Goal: Information Seeking & Learning: Compare options

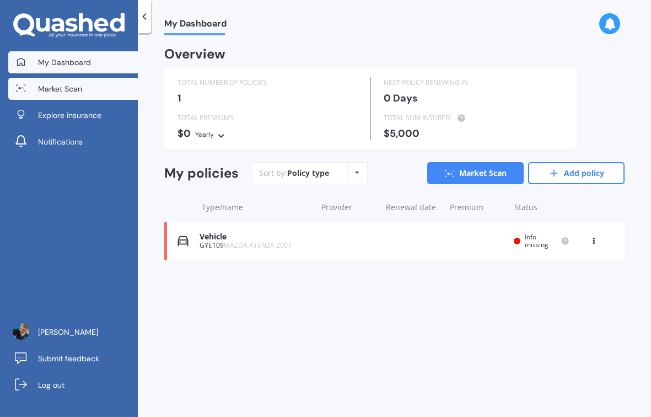
click at [79, 90] on span "Market Scan" at bounding box center [60, 88] width 44 height 11
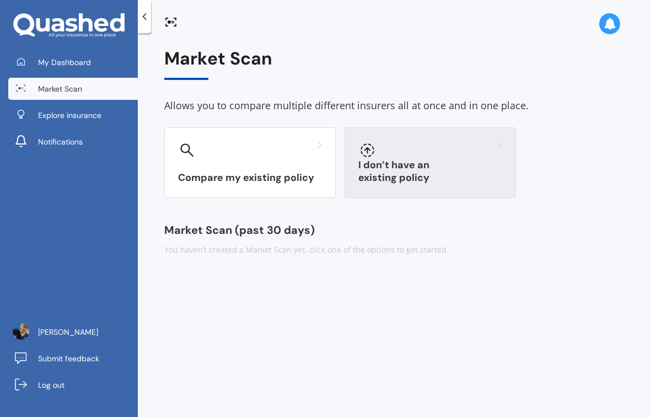
click at [438, 186] on div "I don’t have an existing policy" at bounding box center [429, 162] width 171 height 71
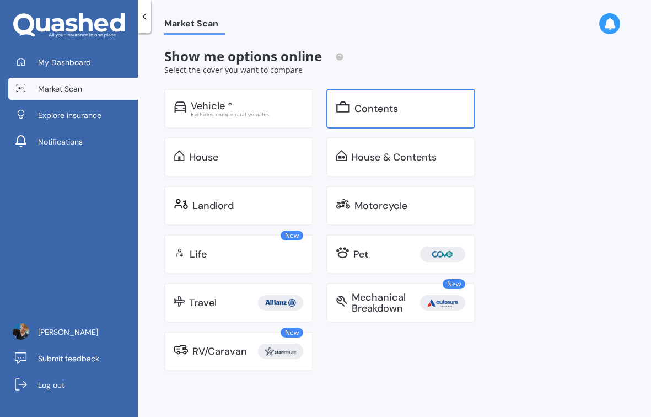
click at [385, 103] on div "Contents" at bounding box center [376, 108] width 44 height 11
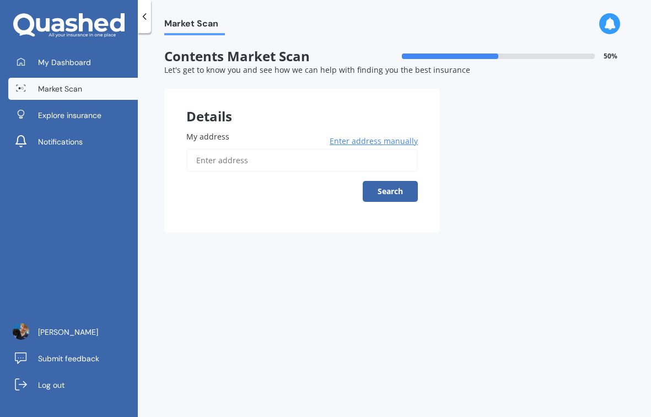
click at [239, 158] on input "My address" at bounding box center [301, 160] width 231 height 23
type input "[STREET_ADDRESS]"
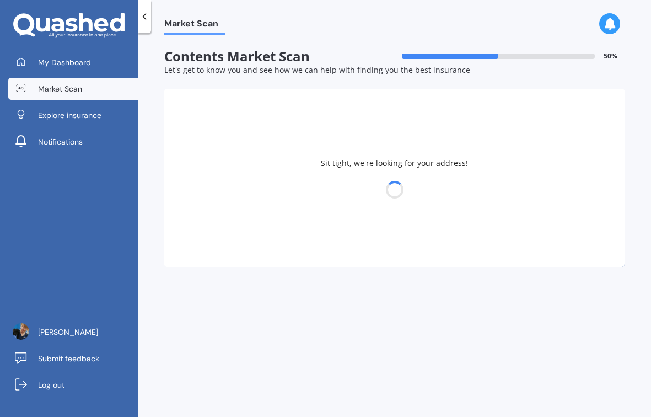
select select "05"
select select "08"
select select "1991"
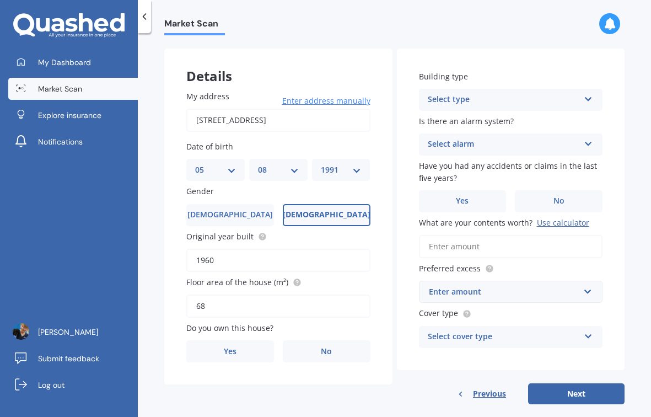
scroll to position [58, 0]
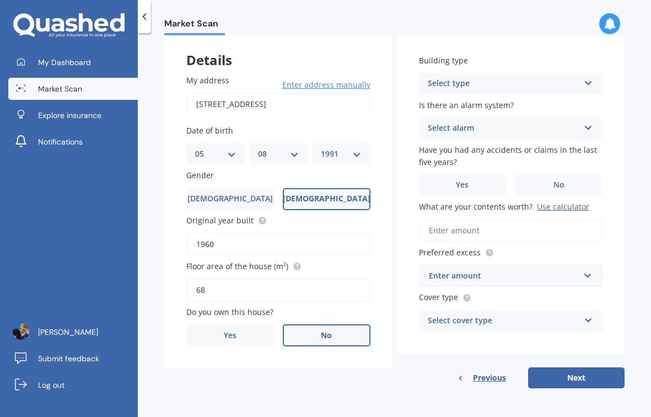
click at [321, 329] on label "No" at bounding box center [327, 335] width 88 height 22
click at [0, 0] on input "No" at bounding box center [0, 0] width 0 height 0
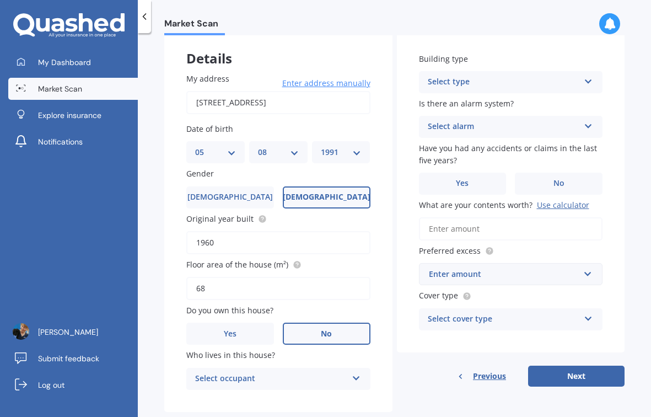
scroll to position [83, 0]
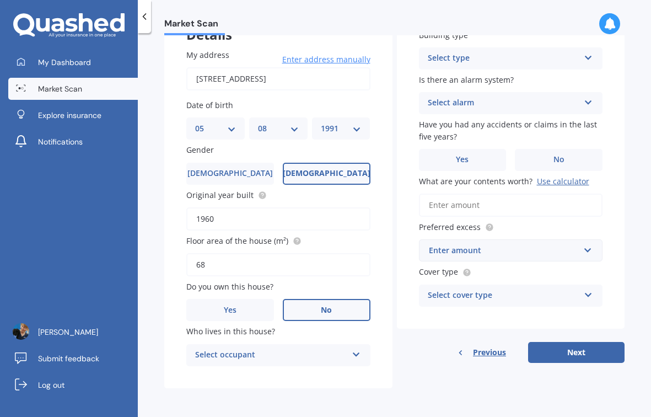
click at [307, 343] on div "Who lives in this house? Select occupant Tenant" at bounding box center [278, 345] width 184 height 40
click at [291, 358] on div "Select occupant" at bounding box center [271, 354] width 152 height 13
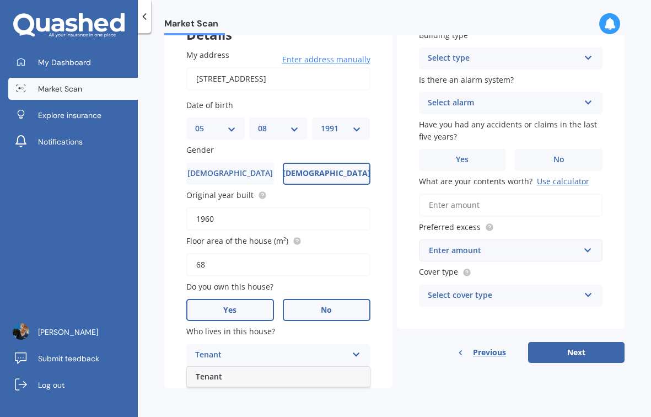
click at [245, 308] on label "Yes" at bounding box center [230, 310] width 88 height 22
click at [0, 0] on input "Yes" at bounding box center [0, 0] width 0 height 0
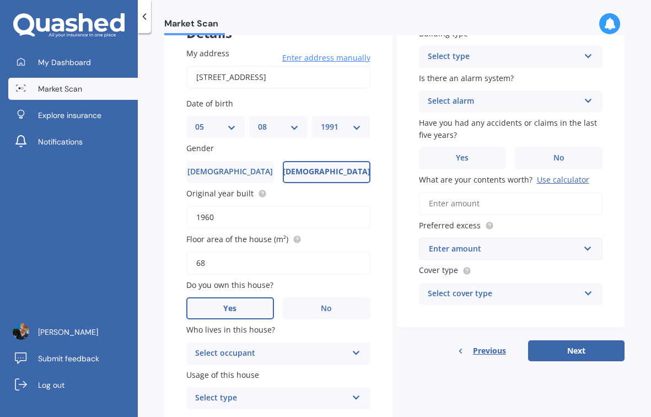
scroll to position [128, 0]
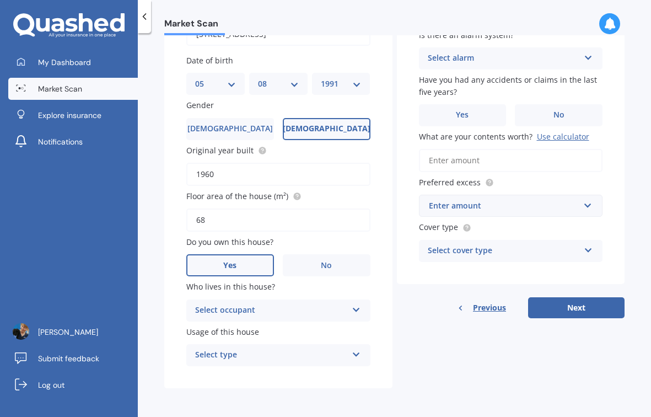
click at [307, 311] on div "Select occupant" at bounding box center [271, 310] width 152 height 13
click at [284, 330] on div "Owner" at bounding box center [278, 332] width 183 height 20
click at [258, 355] on div "Select type" at bounding box center [271, 354] width 152 height 13
click at [239, 375] on div "Permanent" at bounding box center [278, 376] width 183 height 20
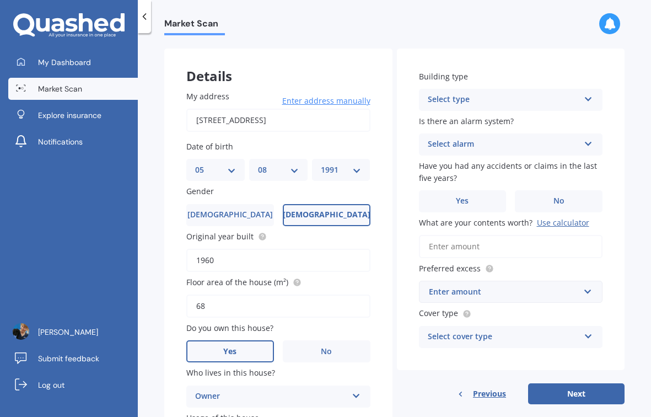
scroll to position [13, 0]
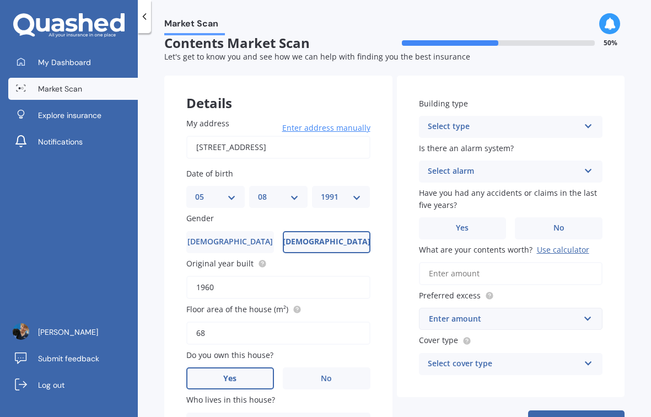
click at [502, 128] on div "Select type" at bounding box center [504, 126] width 152 height 13
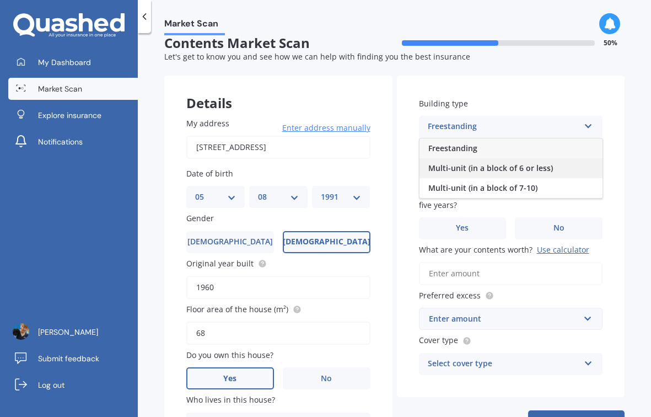
click at [473, 168] on span "Multi-unit (in a block of 6 or less)" at bounding box center [490, 168] width 125 height 10
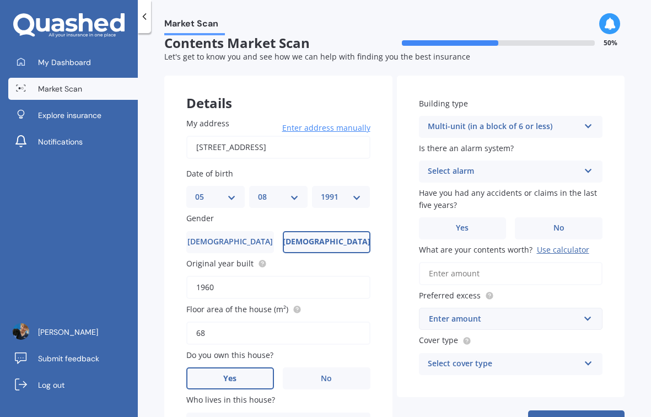
click at [443, 175] on div "Select alarm" at bounding box center [504, 171] width 152 height 13
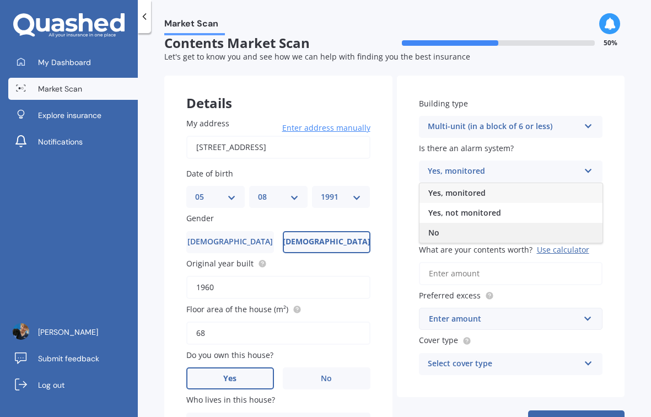
click at [438, 233] on div "No" at bounding box center [510, 233] width 183 height 20
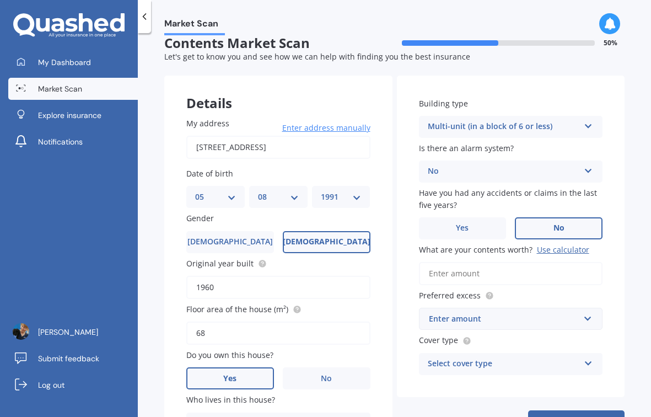
click at [563, 229] on label "No" at bounding box center [559, 228] width 88 height 22
click at [0, 0] on input "No" at bounding box center [0, 0] width 0 height 0
click at [444, 275] on input "What are your contents worth? Use calculator" at bounding box center [511, 273] width 184 height 23
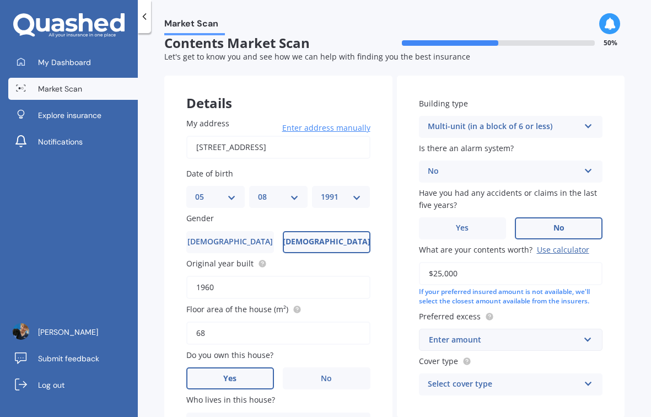
type input "$25,000"
click at [397, 308] on div "Building type Multi-unit (in a block of 6 or less) Freestanding Multi-unit (in …" at bounding box center [511, 246] width 228 height 342
click at [448, 336] on div "Enter amount" at bounding box center [504, 339] width 151 height 12
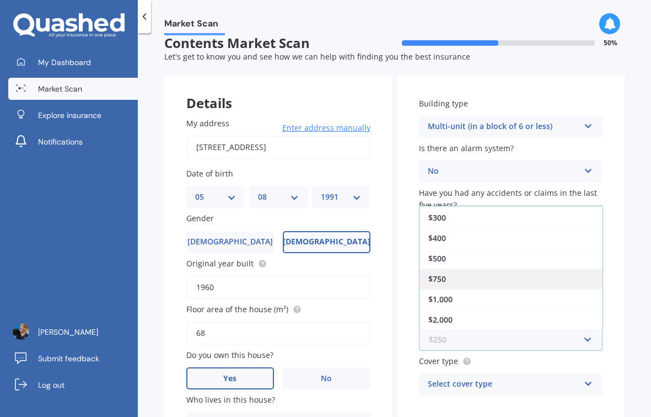
scroll to position [0, 0]
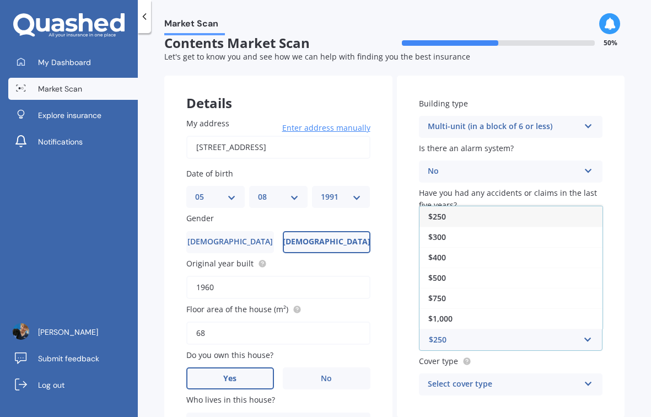
click at [462, 212] on div "$250" at bounding box center [510, 216] width 183 height 20
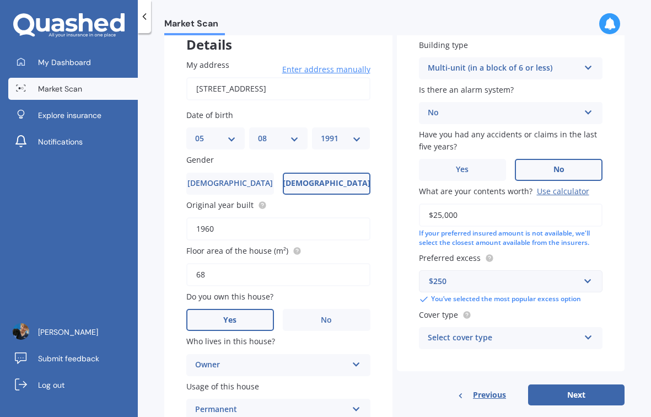
scroll to position [69, 0]
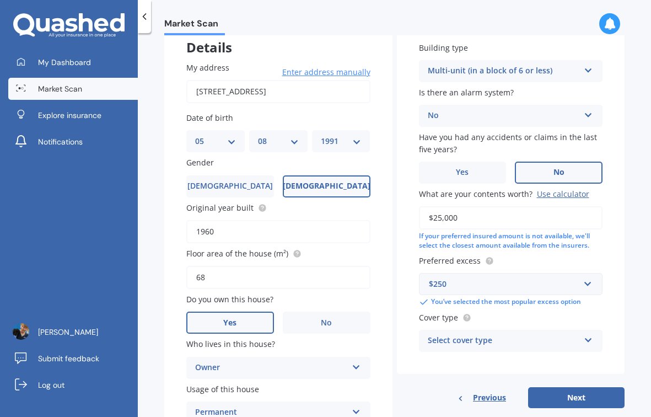
click at [452, 339] on div "Select cover type" at bounding box center [504, 340] width 152 height 13
click at [458, 369] on div "High" at bounding box center [510, 362] width 183 height 20
click at [568, 411] on div "Details My address 5/32 Tarawera Terrace, St Heliers, Auckland 1071 Enter addre…" at bounding box center [394, 232] width 460 height 425
click at [569, 404] on button "Next" at bounding box center [576, 397] width 96 height 21
select select "05"
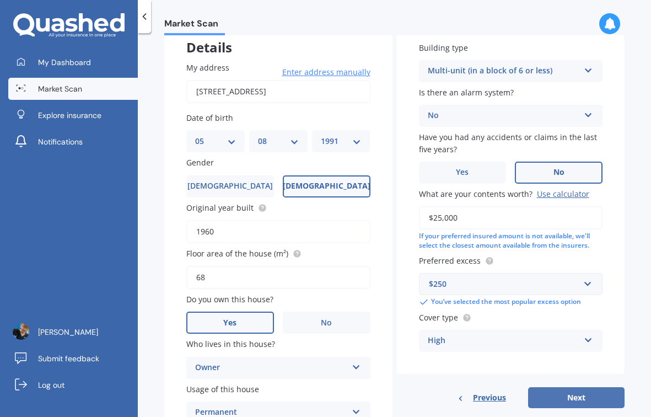
select select "08"
select select "1991"
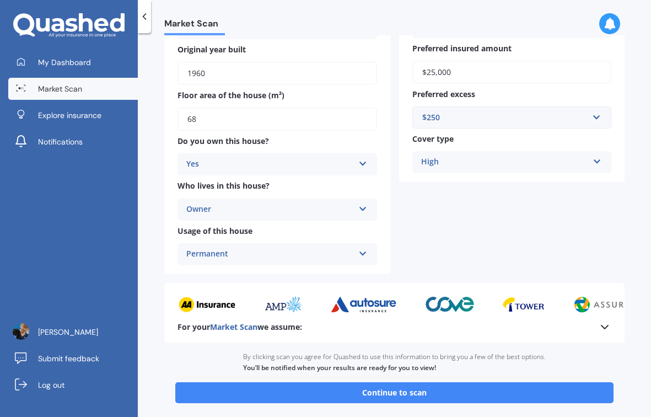
scroll to position [245, 0]
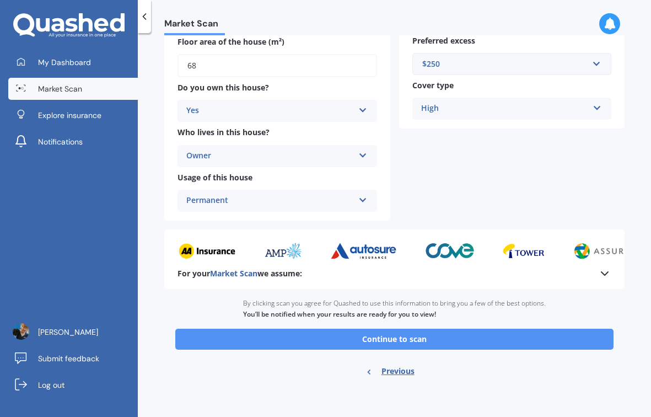
click at [411, 335] on button "Continue to scan" at bounding box center [394, 338] width 438 height 21
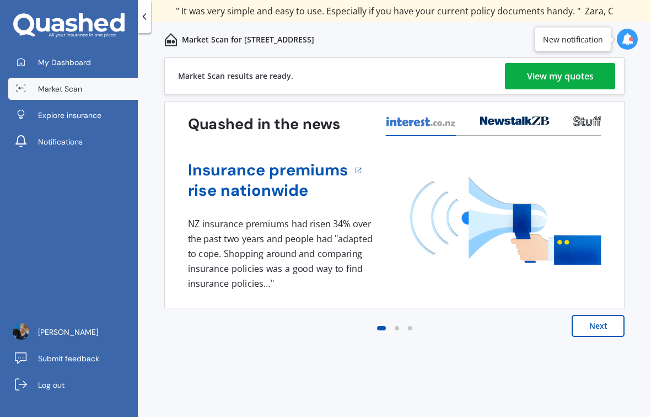
click at [543, 77] on div "View my quotes" at bounding box center [560, 76] width 67 height 26
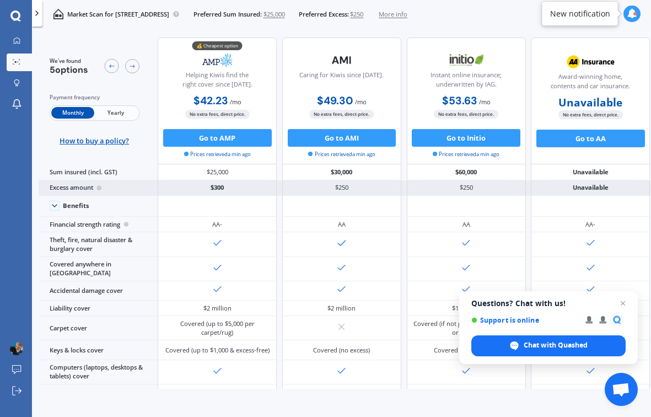
click at [199, 187] on div "$300" at bounding box center [217, 187] width 119 height 15
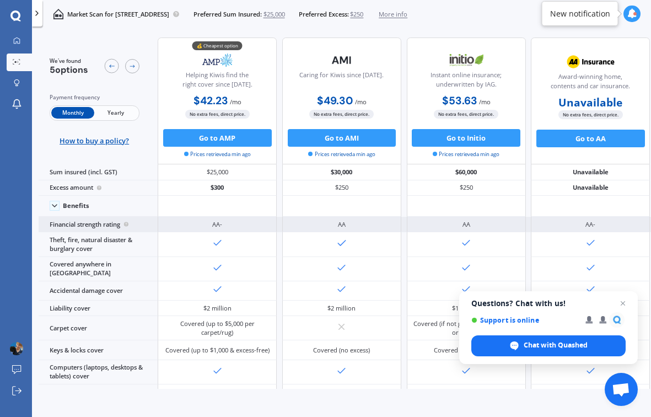
scroll to position [178, 0]
